Goal: Task Accomplishment & Management: Use online tool/utility

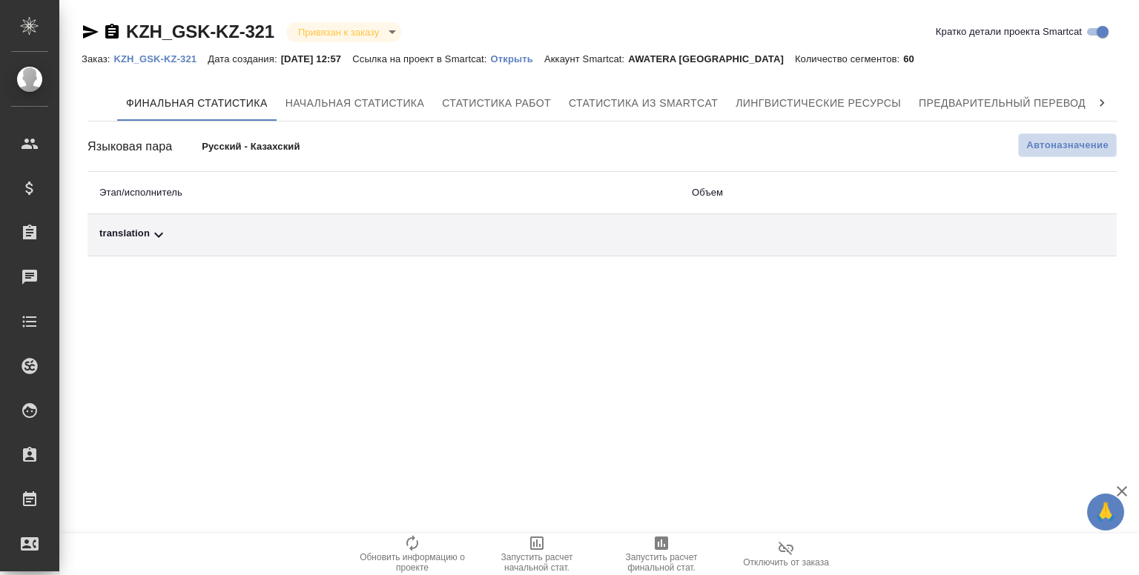
click at [1051, 143] on span "Автоназначение" at bounding box center [1067, 145] width 82 height 15
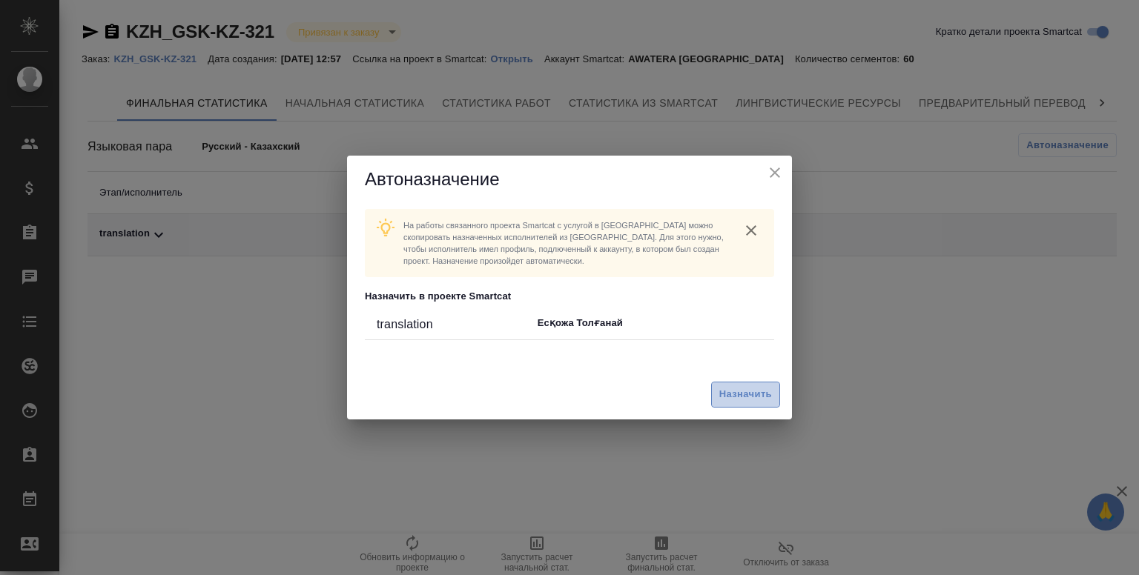
click at [758, 391] on span "Назначить" at bounding box center [745, 394] width 53 height 17
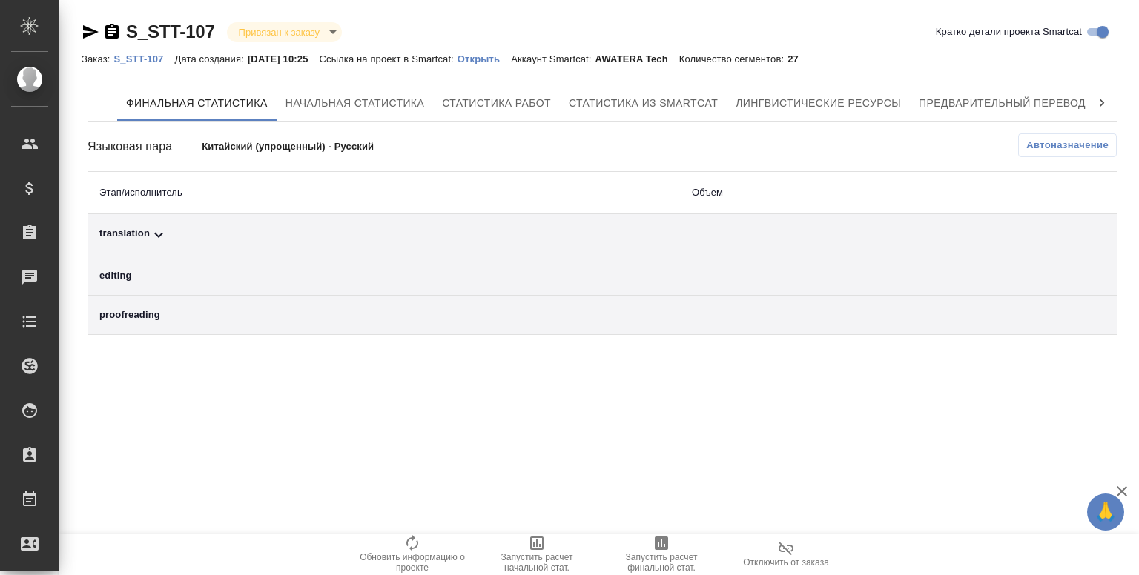
click at [489, 66] on div "Заказ: S_STT-107 Дата создания: 05.09.2025, 10:25 Ссылка на проект в Smartcat: …" at bounding box center [446, 59] width 728 height 18
click at [498, 59] on p "Открыть" at bounding box center [484, 58] width 53 height 11
click at [1036, 144] on span "Автоназначение" at bounding box center [1067, 145] width 82 height 15
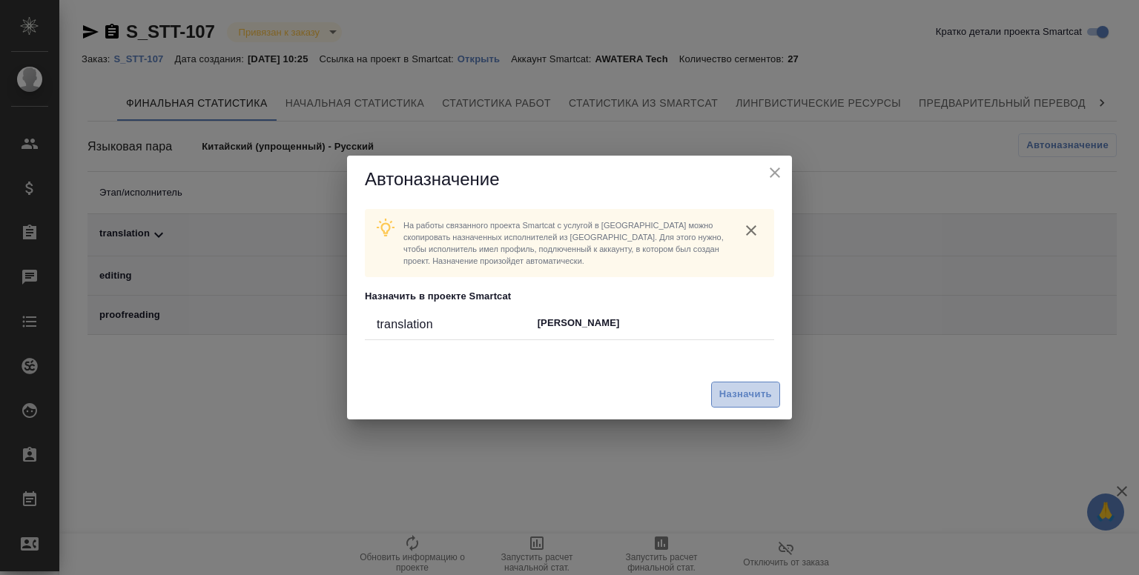
click at [745, 398] on span "Назначить" at bounding box center [745, 394] width 53 height 17
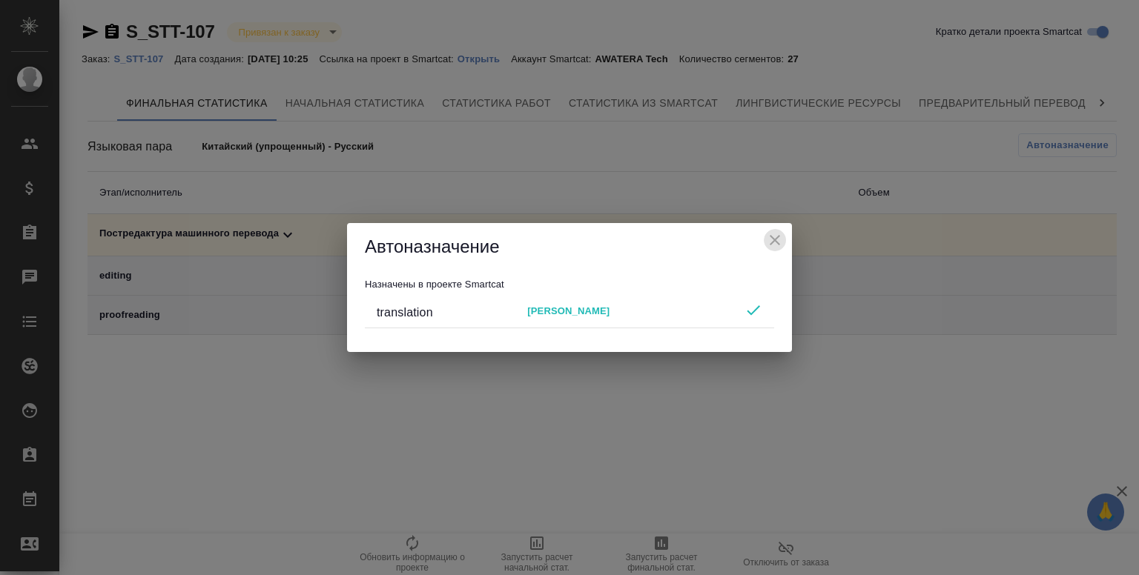
click at [773, 241] on icon "close" at bounding box center [775, 240] width 18 height 18
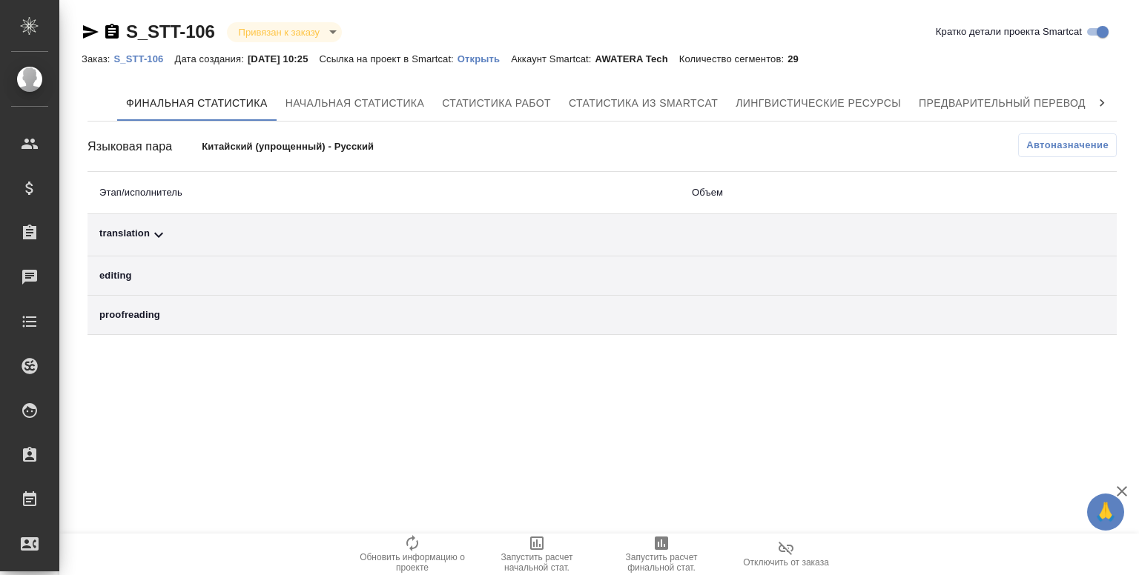
click at [486, 59] on p "Открыть" at bounding box center [484, 58] width 53 height 11
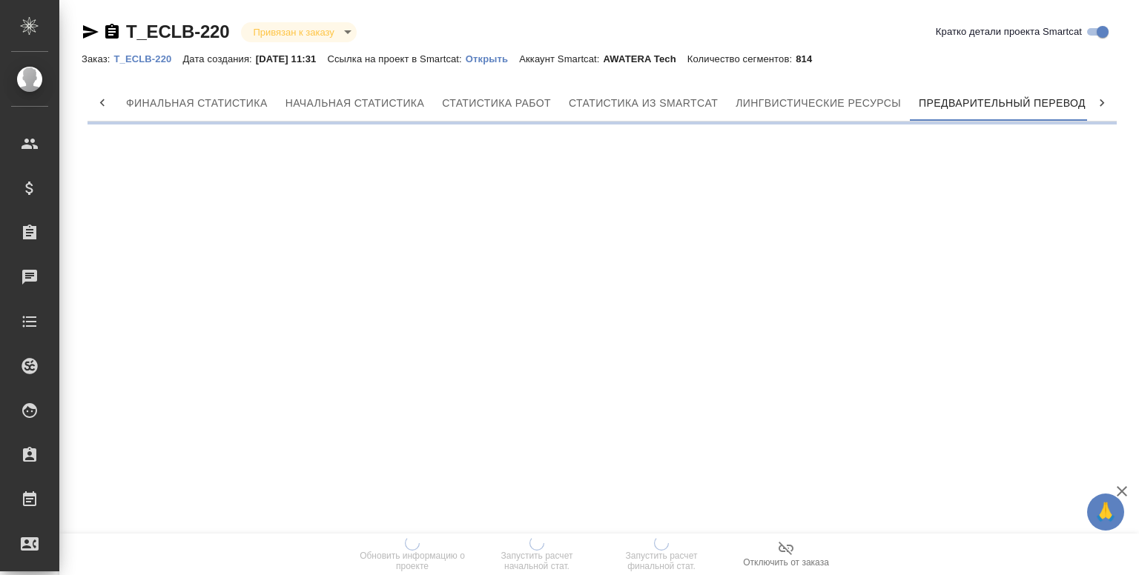
scroll to position [0, 7]
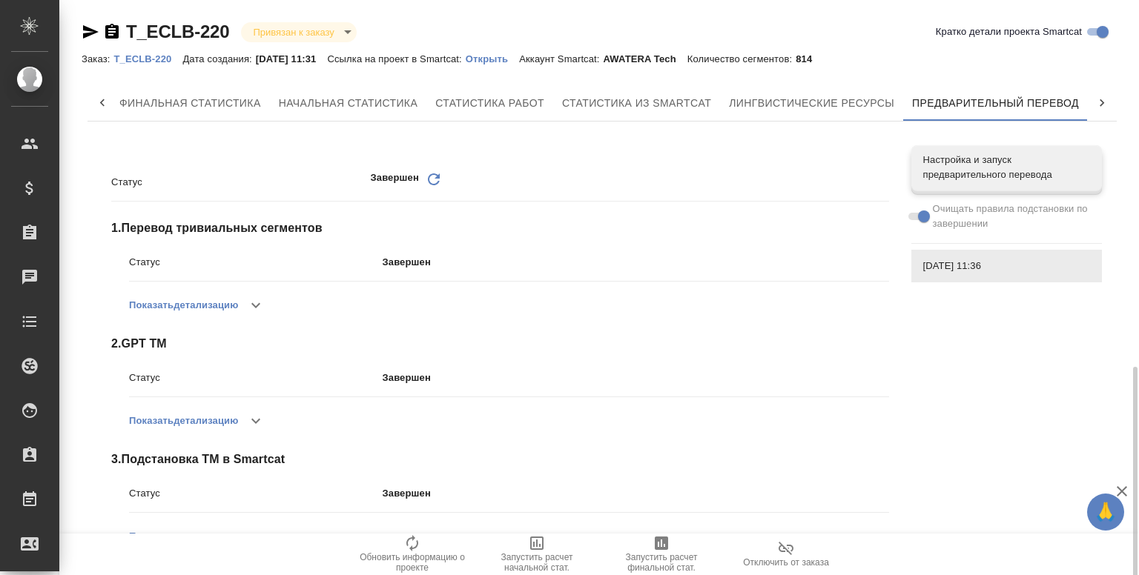
scroll to position [272, 0]
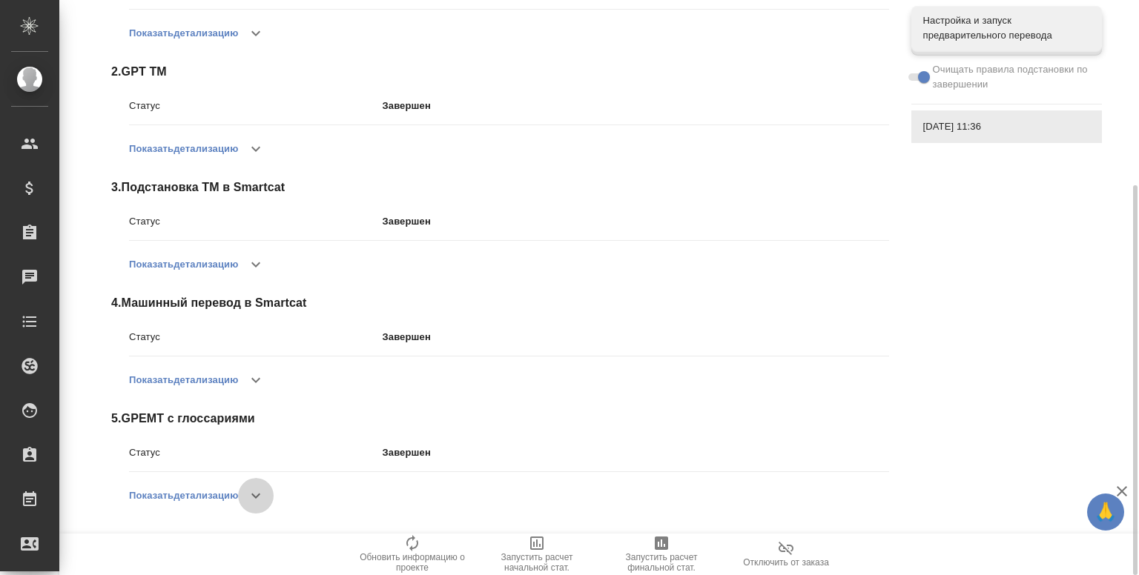
click at [265, 482] on button "button" at bounding box center [256, 496] width 36 height 36
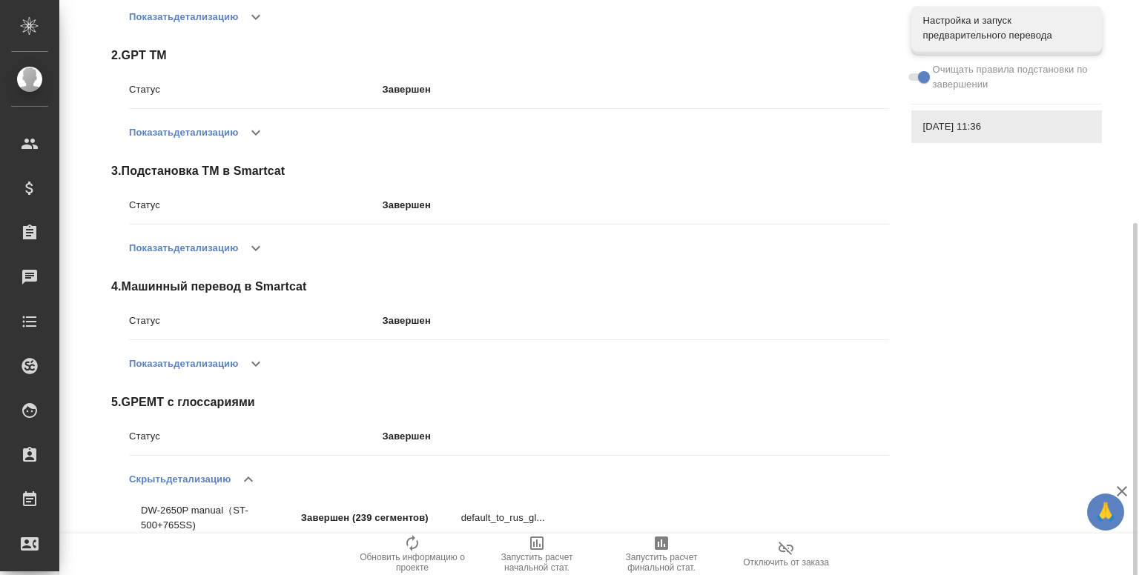
scroll to position [310, 0]
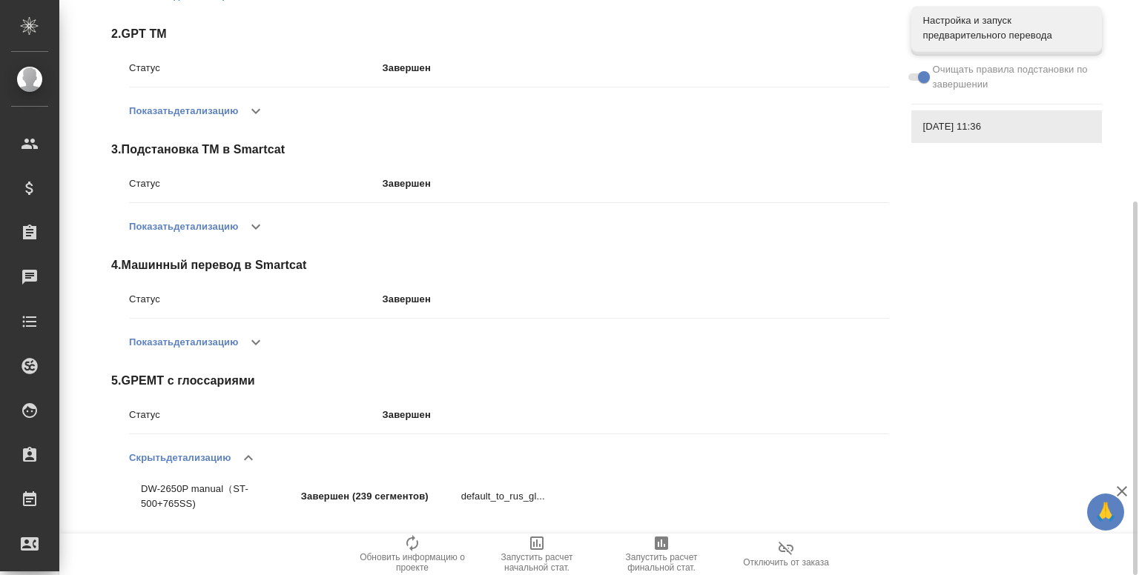
click at [1002, 311] on div "Статус Завершен Обновить 1 . Перевод тривиальных сегментов Статус Завершен Пока…" at bounding box center [601, 187] width 1029 height 726
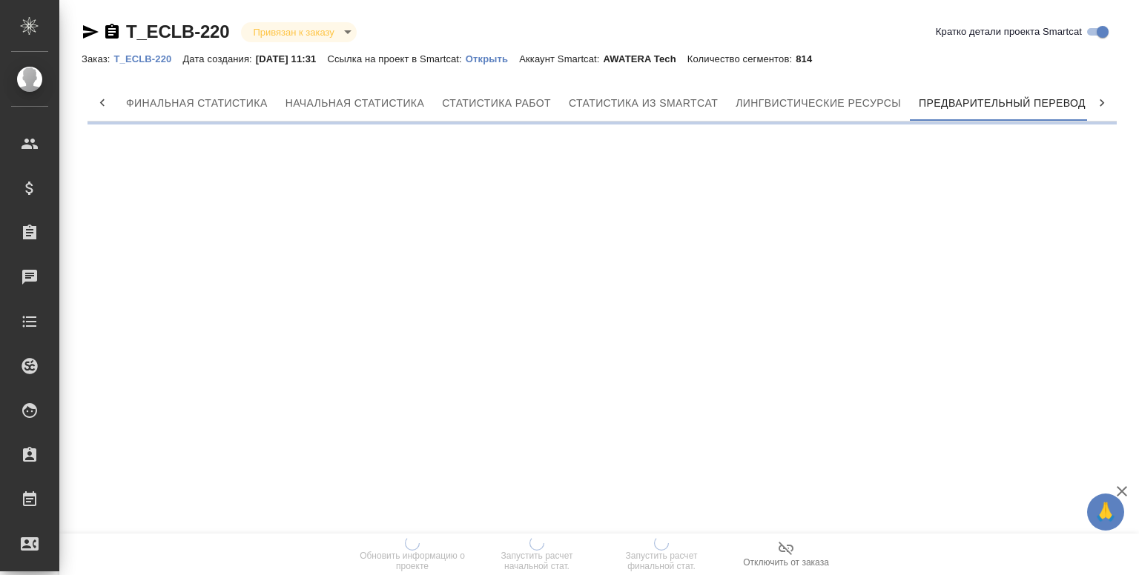
scroll to position [0, 7]
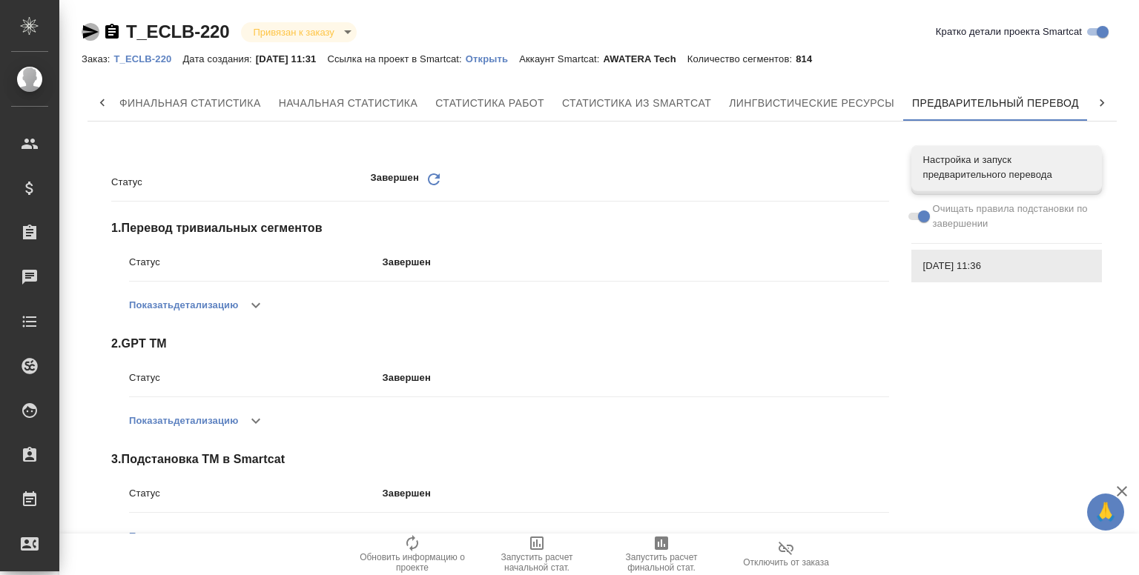
click at [83, 30] on icon "button" at bounding box center [91, 31] width 16 height 13
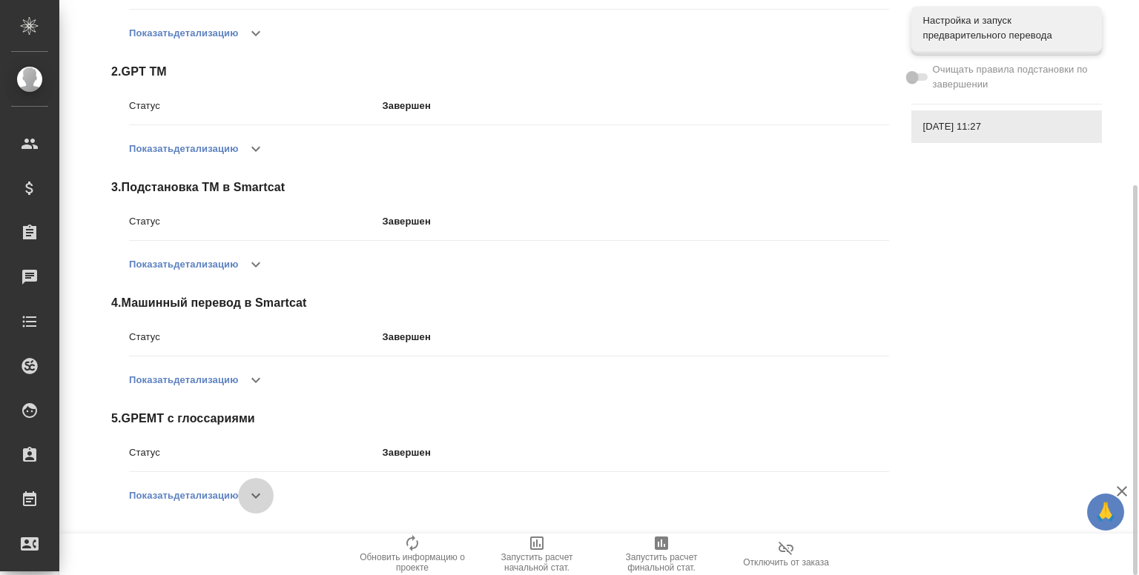
click at [255, 493] on icon "button" at bounding box center [256, 496] width 18 height 18
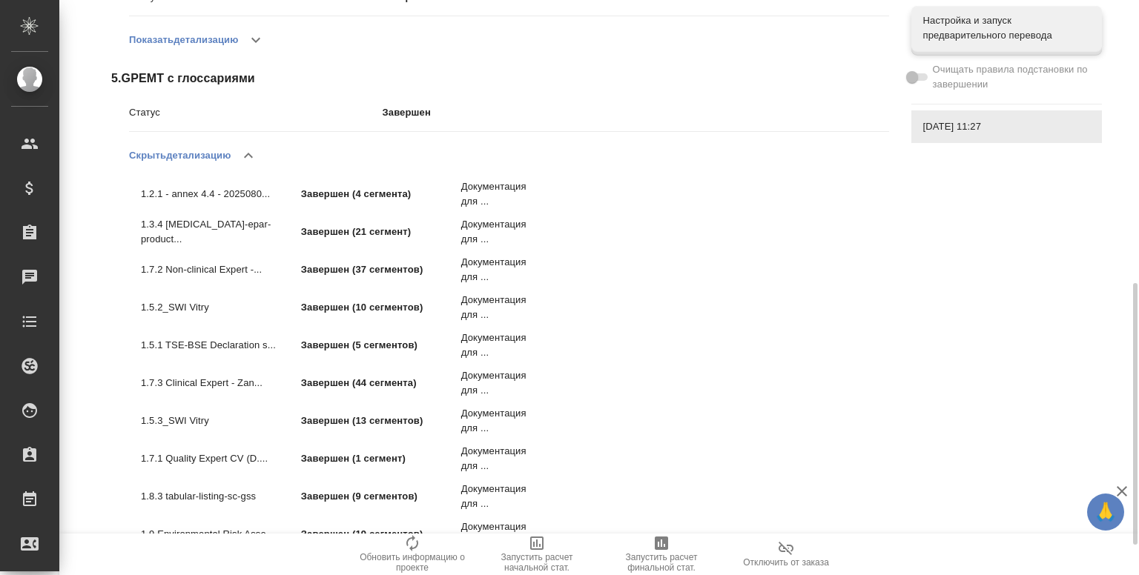
scroll to position [610, 0]
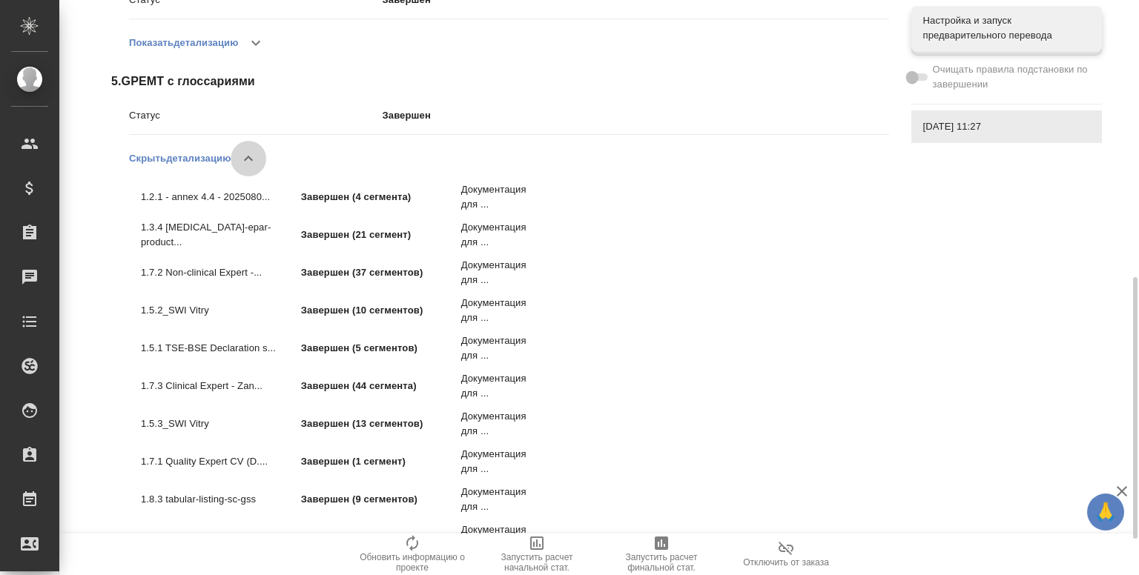
click at [253, 159] on icon "button" at bounding box center [248, 158] width 9 height 5
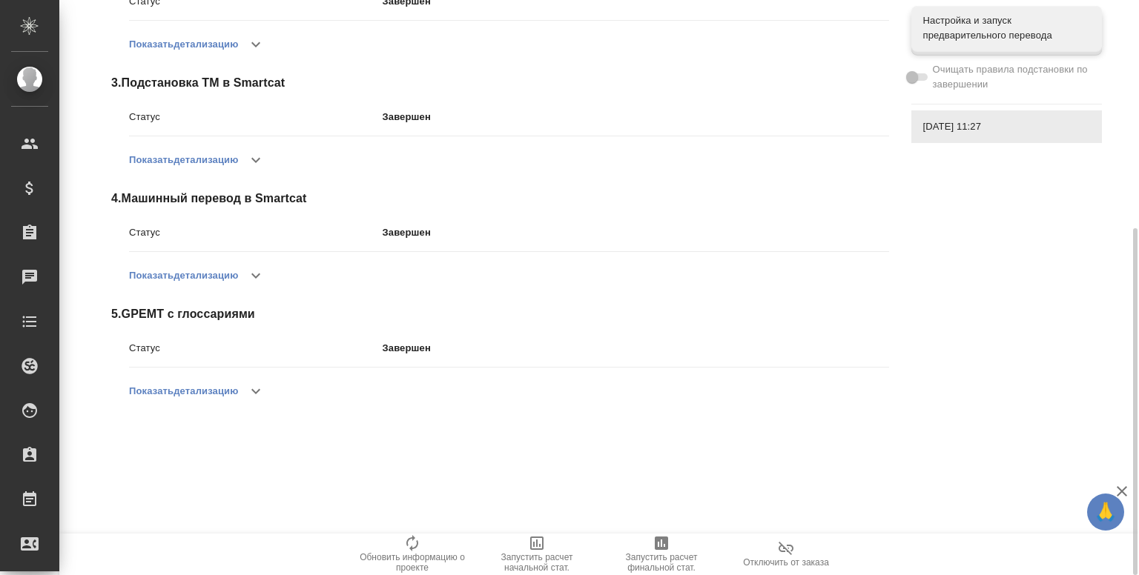
scroll to position [377, 0]
click at [249, 397] on button "button" at bounding box center [256, 392] width 36 height 36
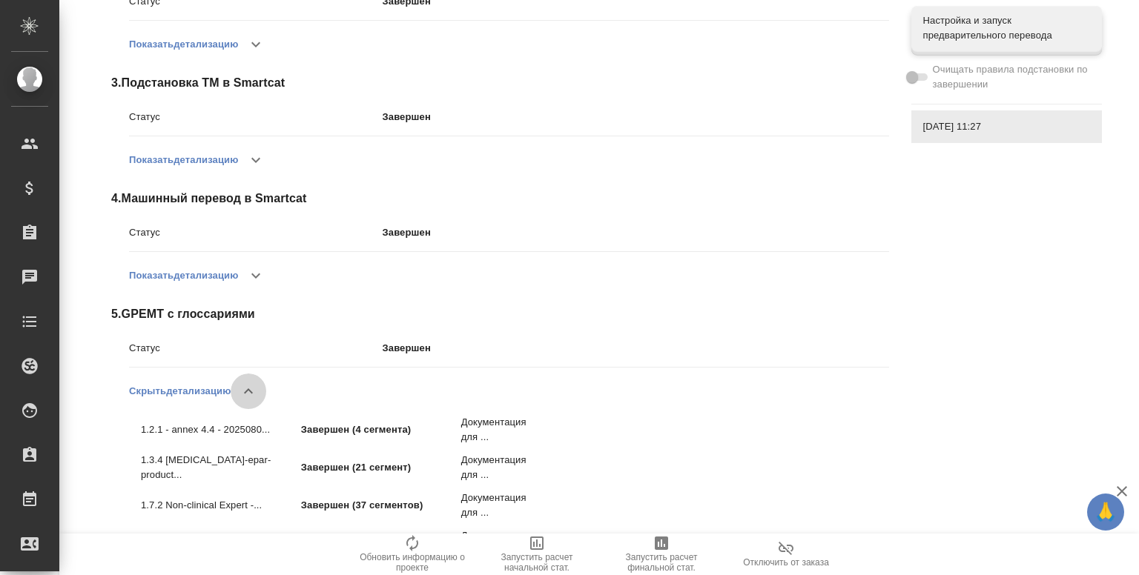
click at [249, 392] on icon "button" at bounding box center [248, 391] width 9 height 5
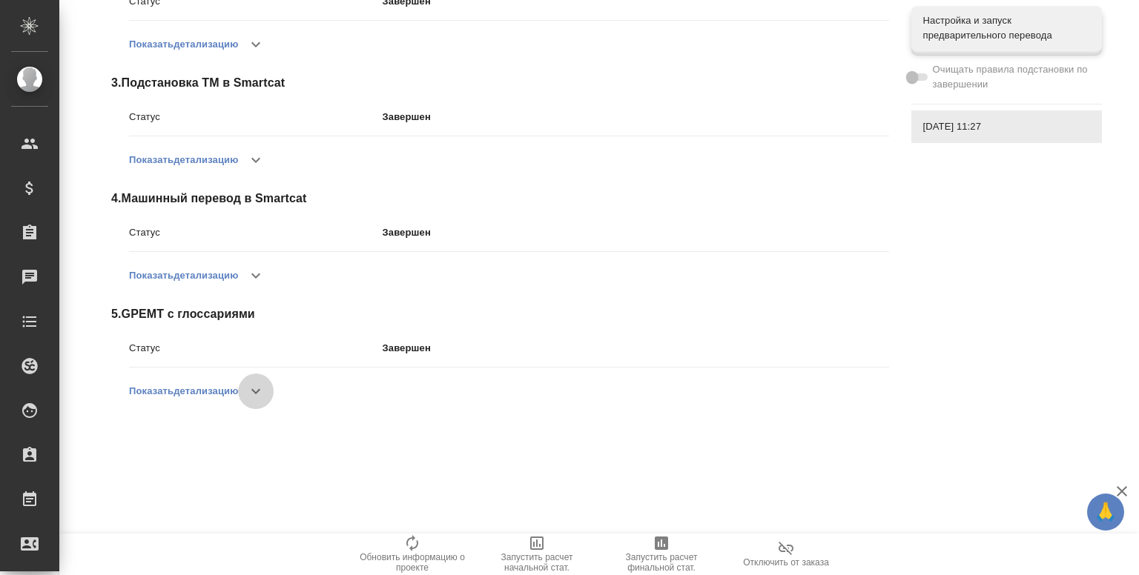
click at [249, 389] on button "button" at bounding box center [256, 392] width 36 height 36
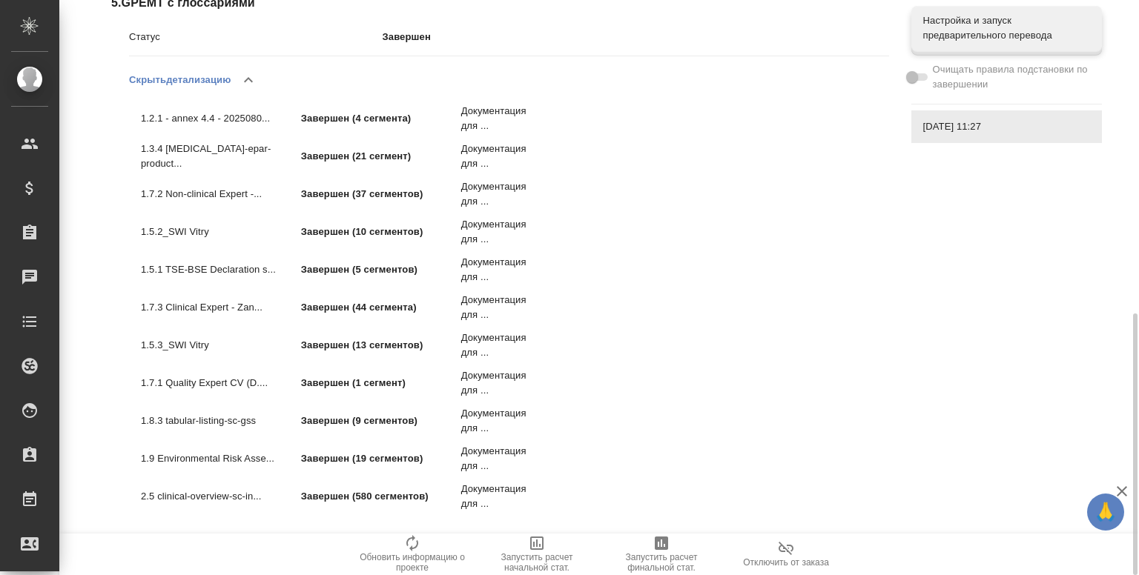
scroll to position [0, 0]
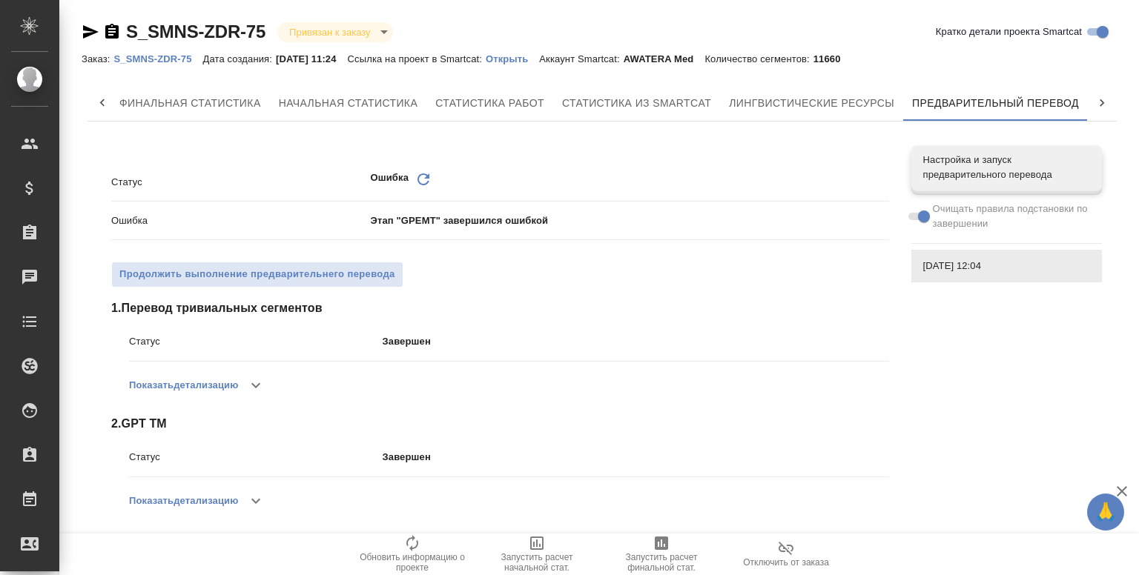
scroll to position [394, 0]
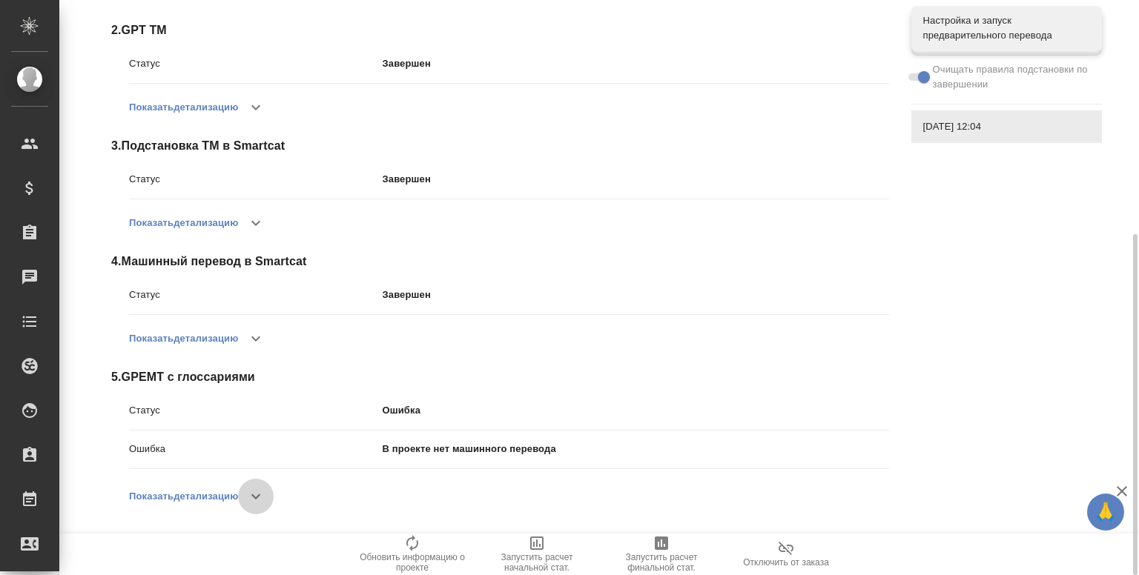
click at [254, 490] on icon "button" at bounding box center [256, 497] width 18 height 18
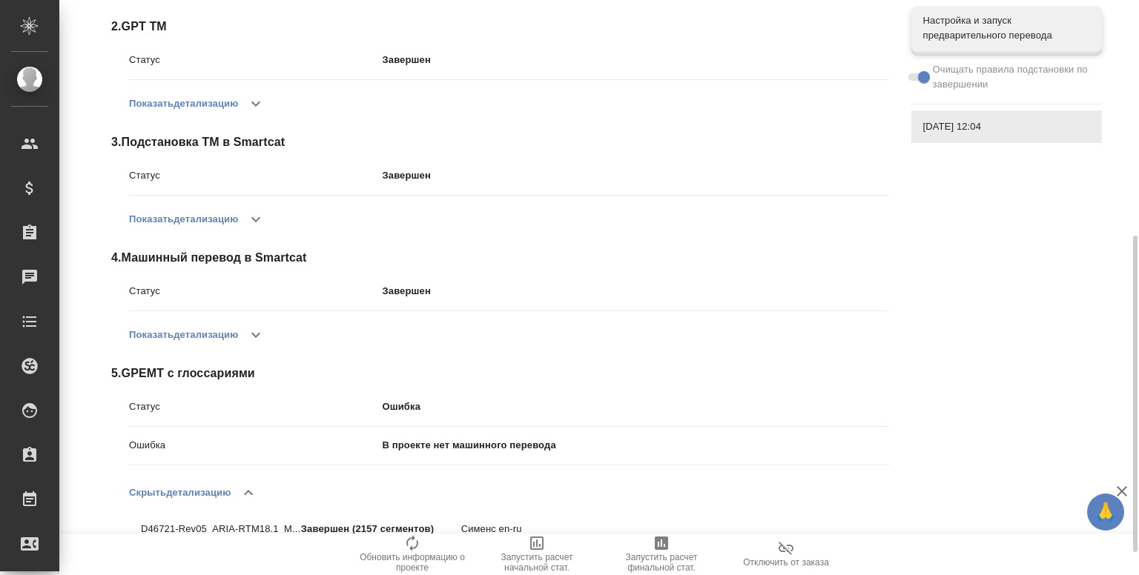
scroll to position [469, 0]
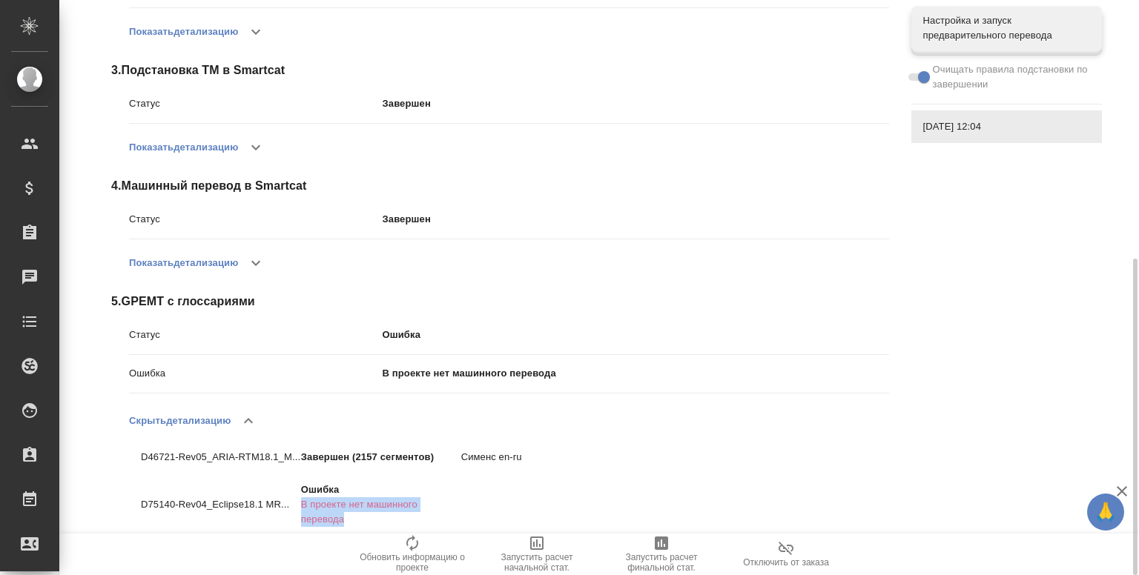
drag, startPoint x: 303, startPoint y: 503, endPoint x: 344, endPoint y: 518, distance: 44.1
click at [344, 518] on p "В проекте нет машинного перевода" at bounding box center [381, 513] width 160 height 30
copy p "В проекте нет машинного перевода"
click at [259, 257] on icon "button" at bounding box center [256, 263] width 18 height 18
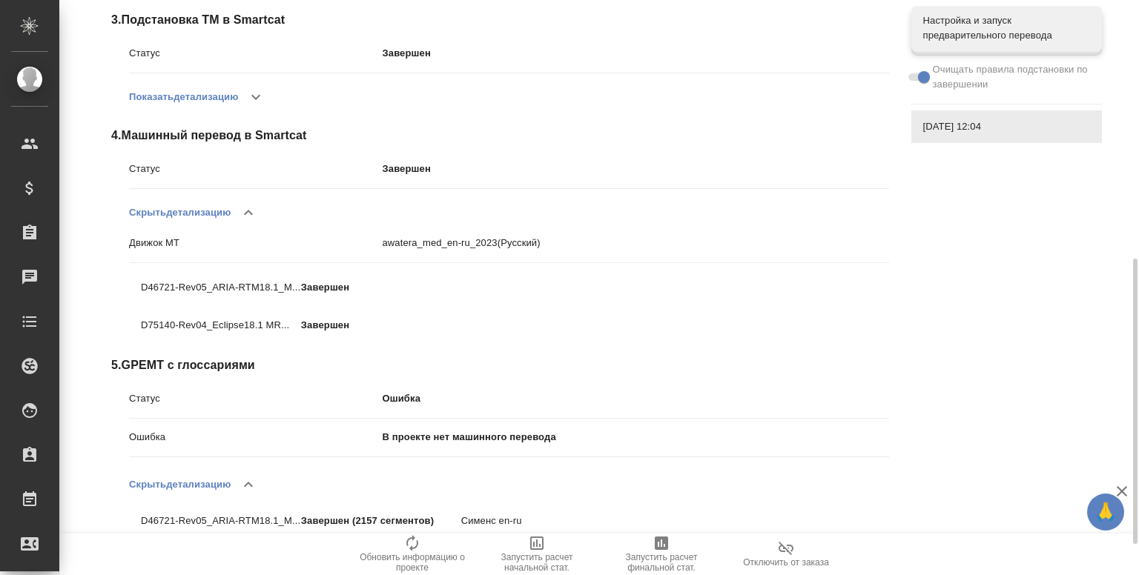
scroll to position [521, 0]
click at [247, 216] on icon "button" at bounding box center [249, 212] width 18 height 18
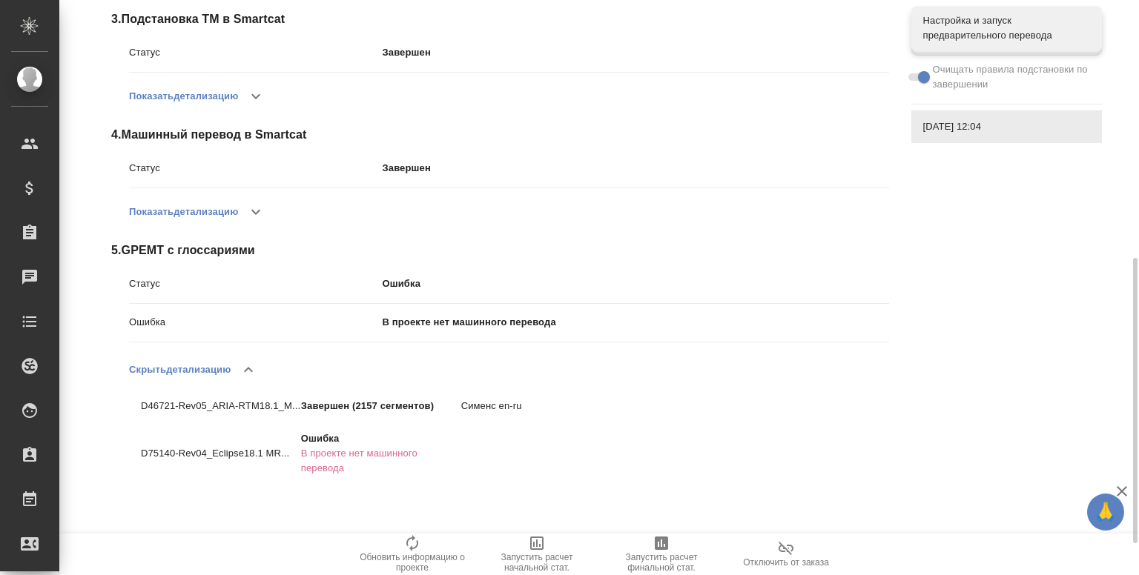
click at [931, 296] on div "Статус Ошибка Обновить Ошибка Этап "GPEMT" завершился ошибкой Продолжить выполн…" at bounding box center [601, 56] width 1029 height 886
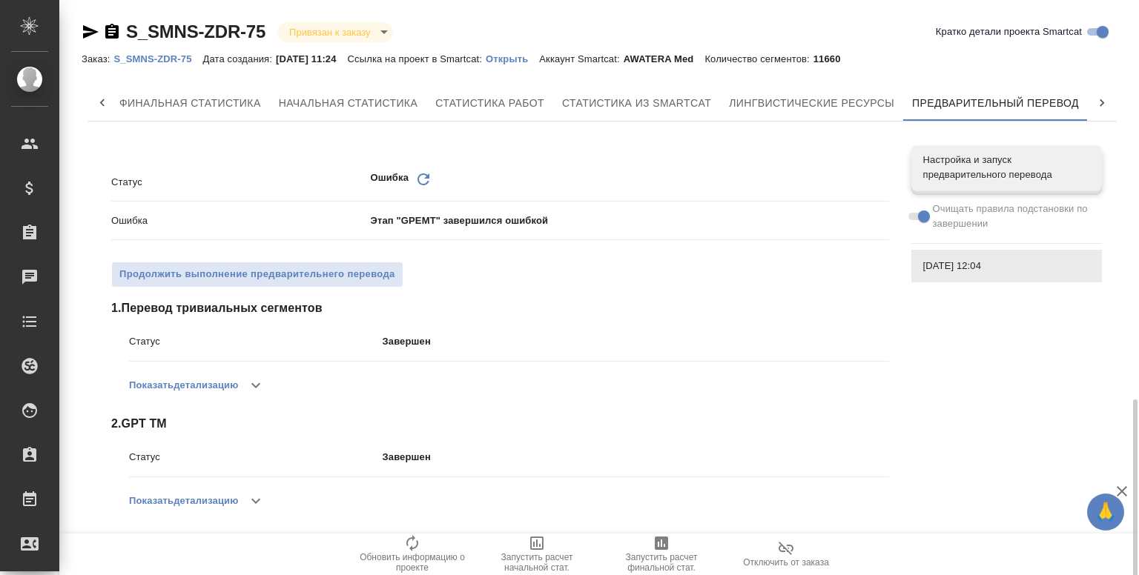
scroll to position [469, 0]
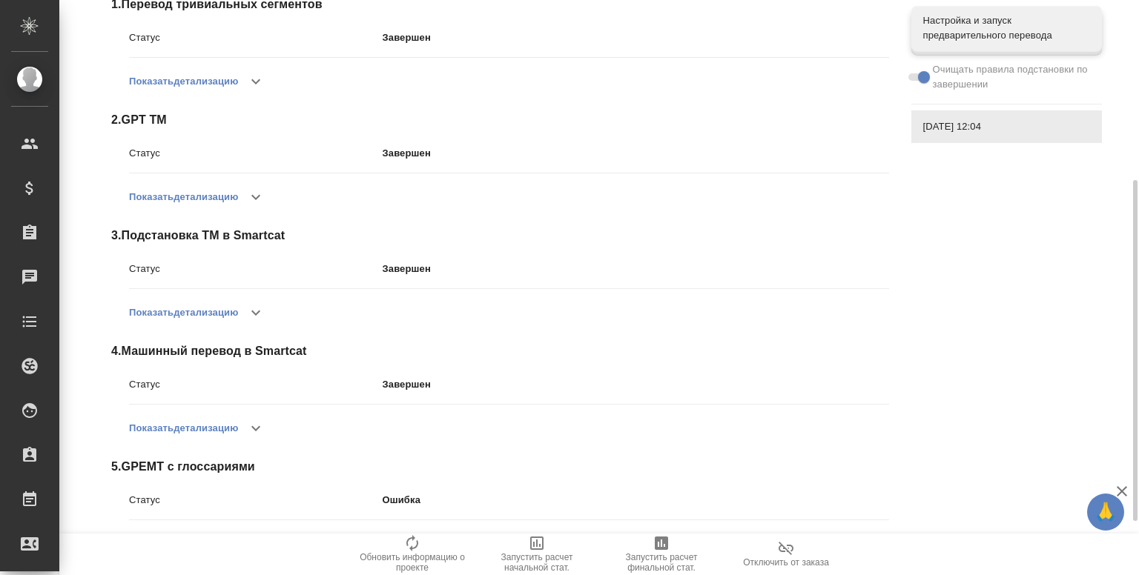
scroll to position [394, 0]
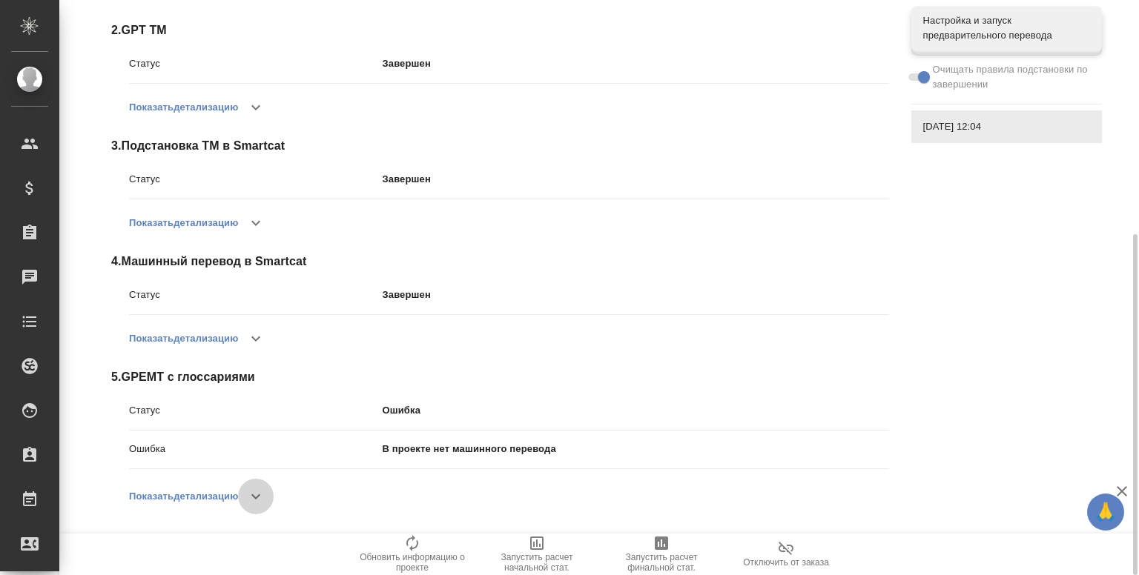
click at [258, 500] on icon "button" at bounding box center [256, 497] width 18 height 18
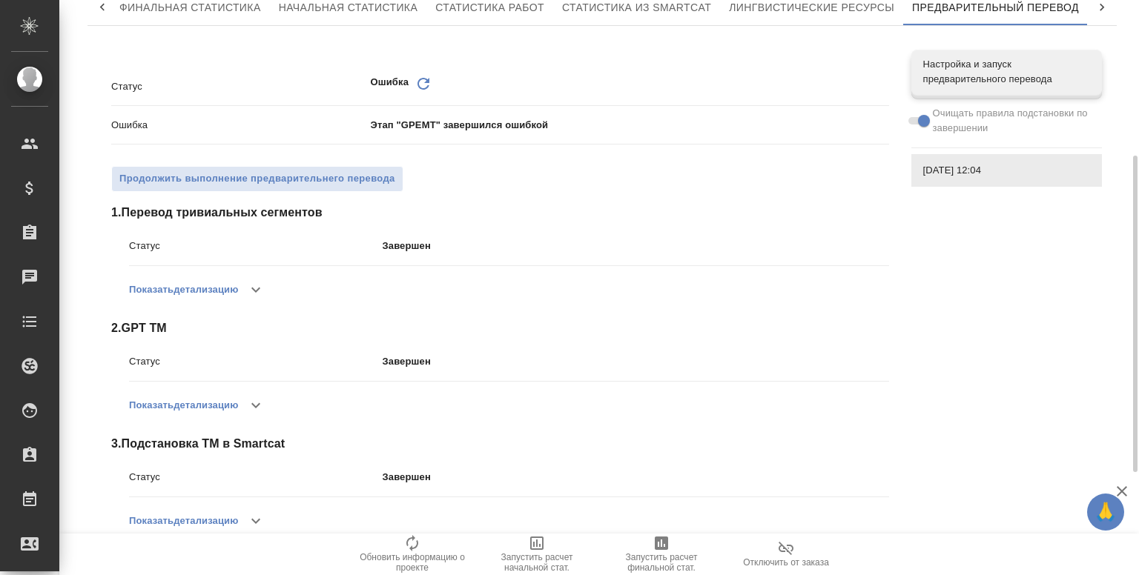
scroll to position [0, 0]
